Goal: Task Accomplishment & Management: Manage account settings

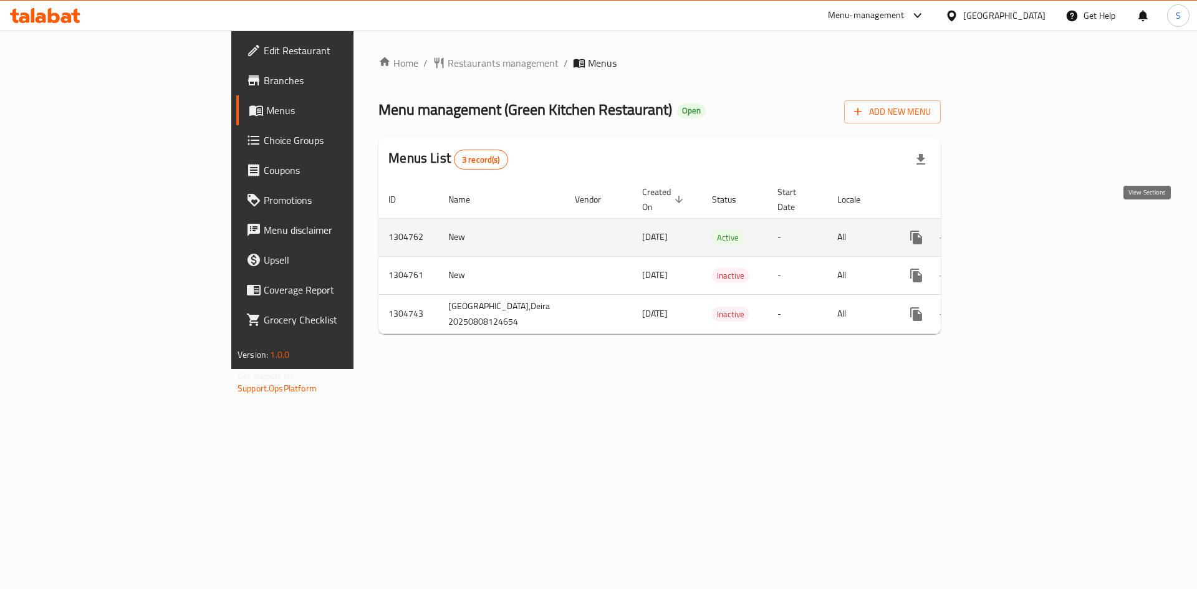
click at [1012, 232] on icon "enhanced table" at bounding box center [1006, 237] width 11 height 11
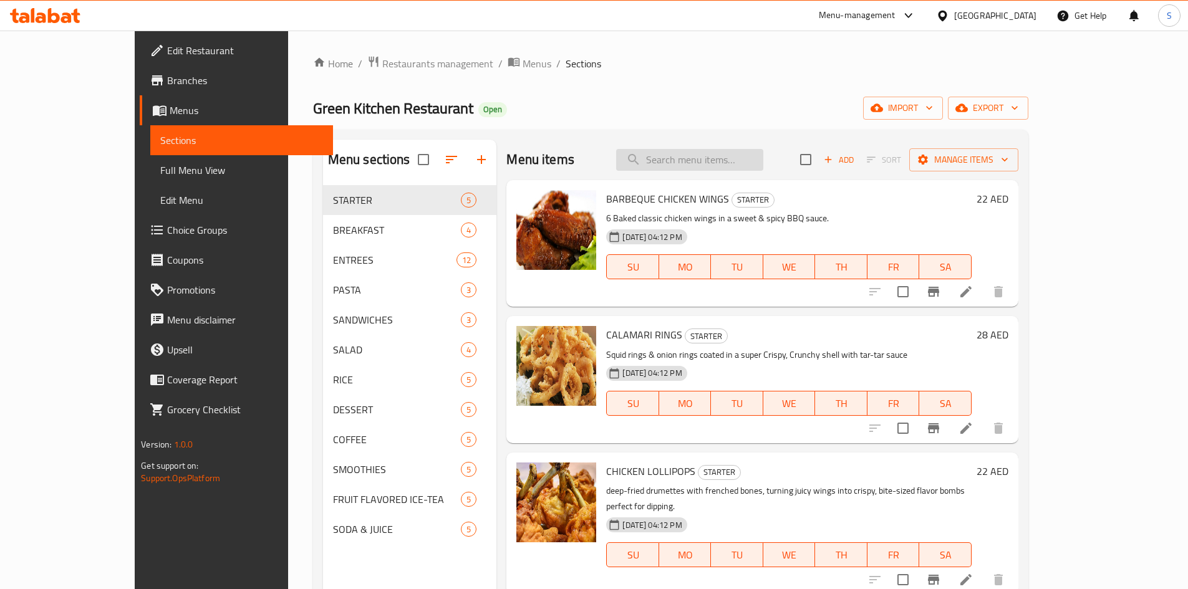
click at [744, 170] on input "search" at bounding box center [689, 160] width 147 height 22
paste input "FRIED FISH, RICE & EGG"
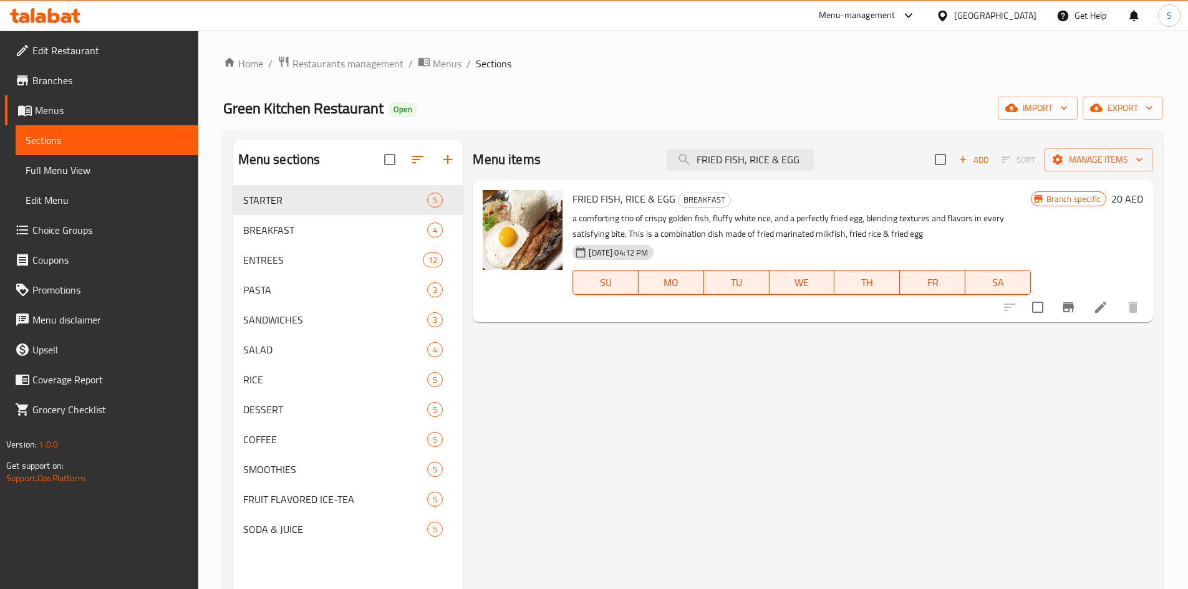
type input "FRIED FISH, RICE & EGG"
click at [1101, 306] on icon at bounding box center [1100, 307] width 11 height 11
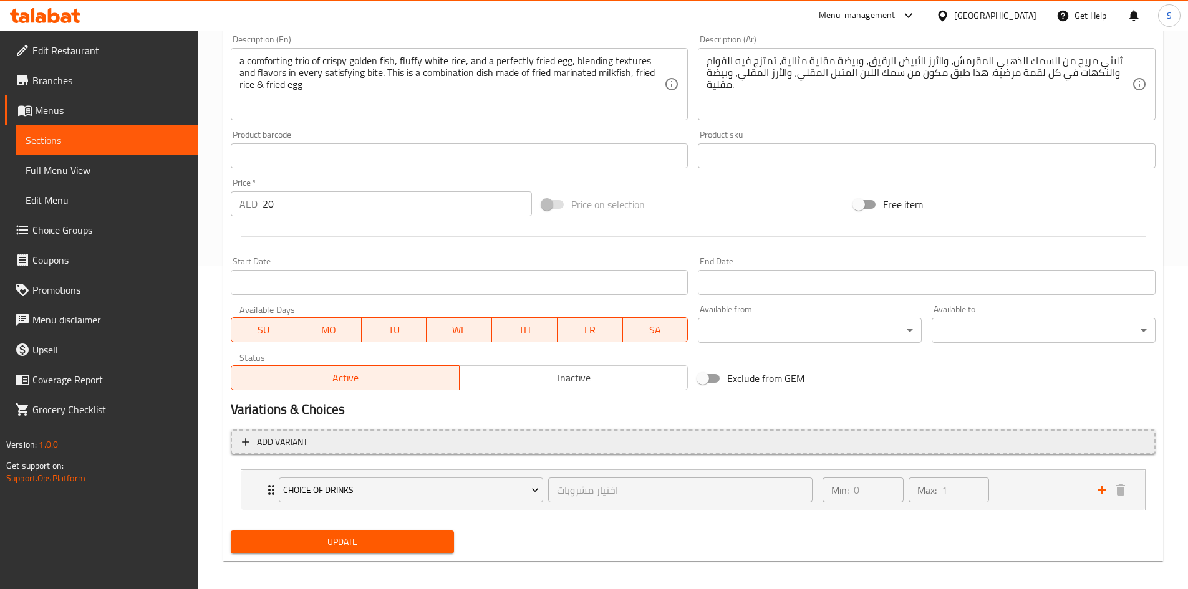
scroll to position [331, 0]
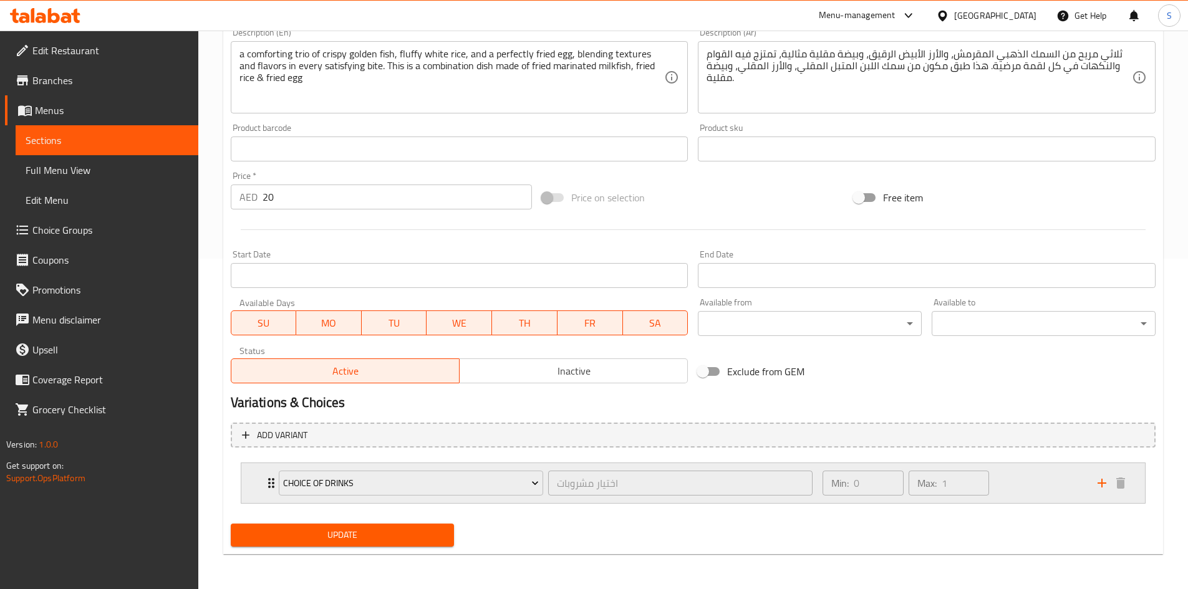
click at [249, 475] on div "Choice of Drinks اختيار مشروبات ​ Min: 0 ​ Max: 1 ​" at bounding box center [693, 483] width 904 height 40
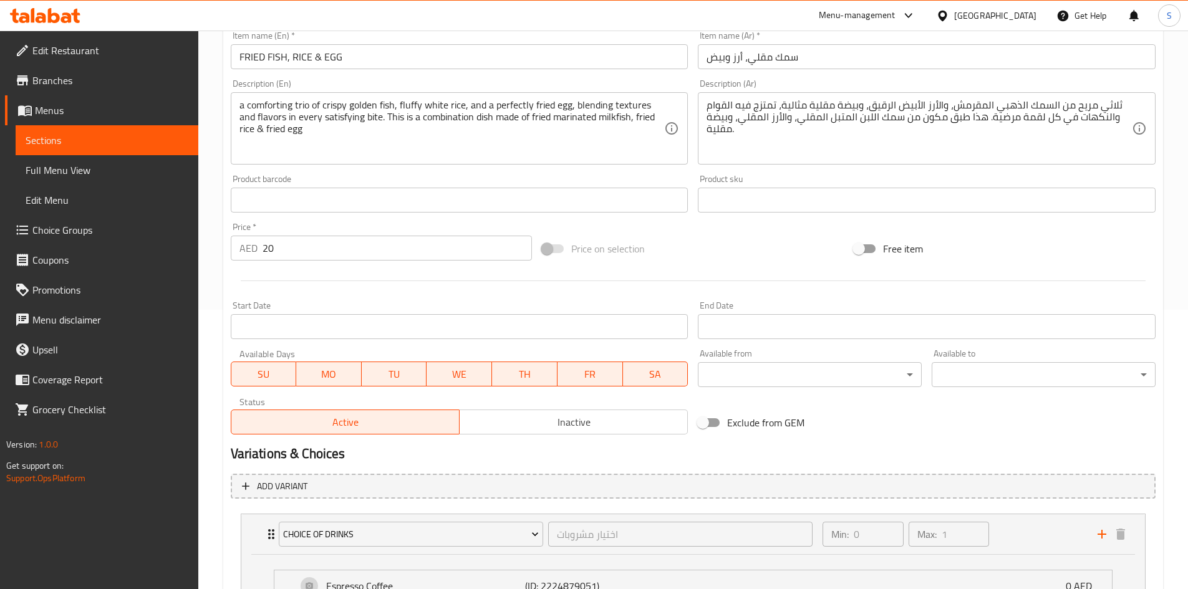
scroll to position [67, 0]
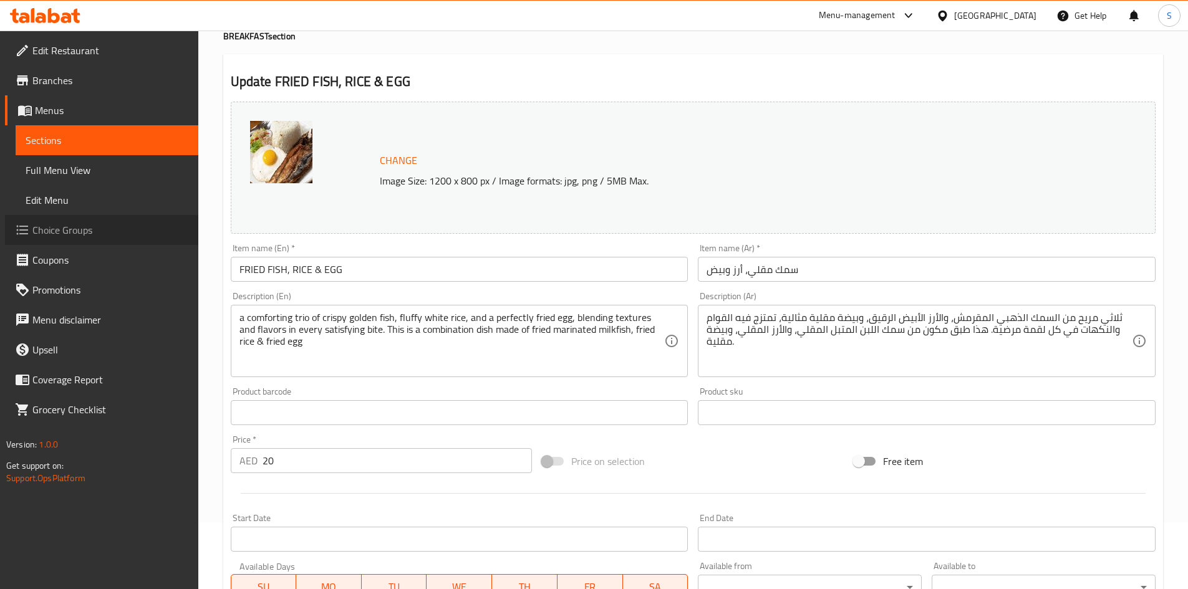
click at [63, 231] on span "Choice Groups" at bounding box center [110, 230] width 156 height 15
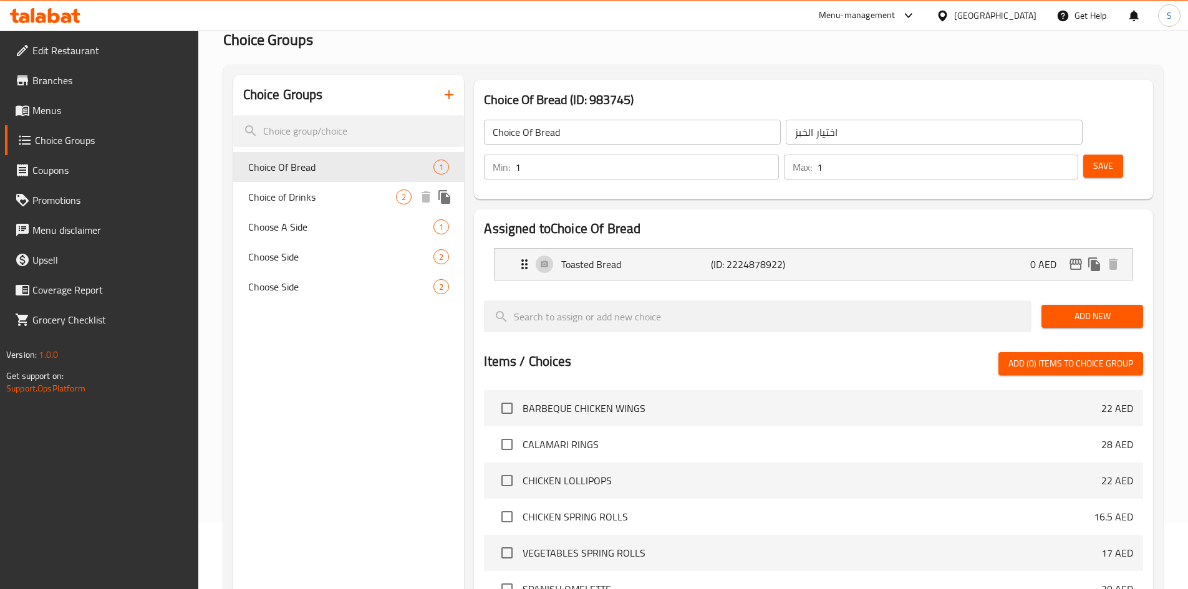
click at [263, 206] on div "Choice of Drinks 2" at bounding box center [348, 197] width 231 height 30
type input "Choice of Drinks"
type input "اختيار مشروبات"
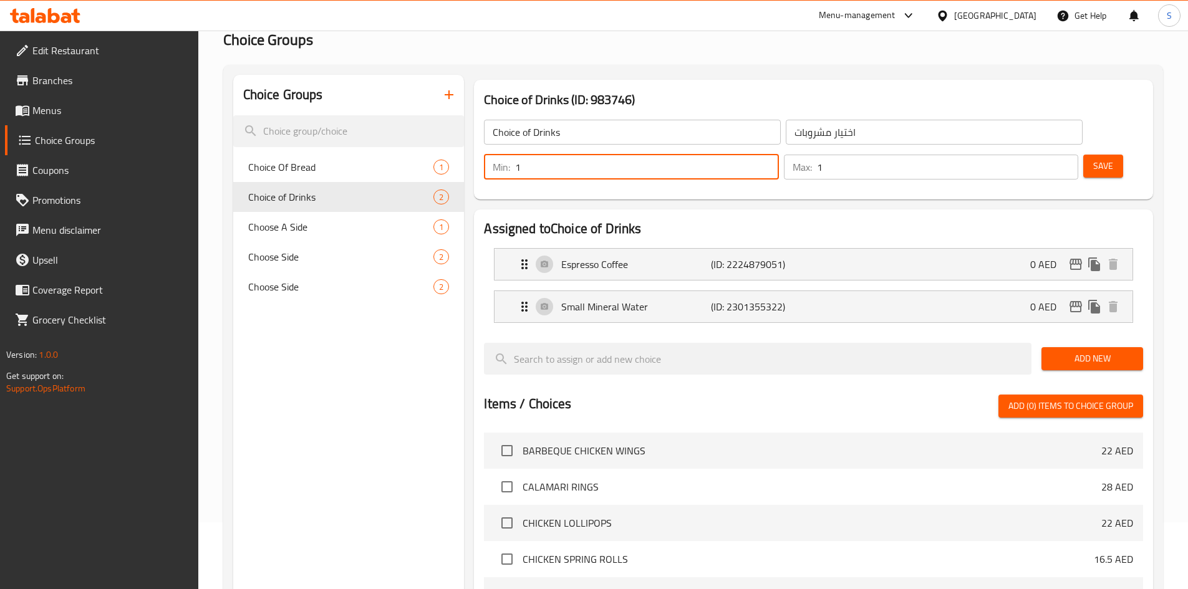
drag, startPoint x: 975, startPoint y: 129, endPoint x: 1048, endPoint y: 129, distance: 73.0
type input "1"
click at [778, 155] on input "1" at bounding box center [646, 167] width 263 height 25
click at [1093, 158] on span "Save" at bounding box center [1103, 166] width 20 height 16
